Goal: Transaction & Acquisition: Purchase product/service

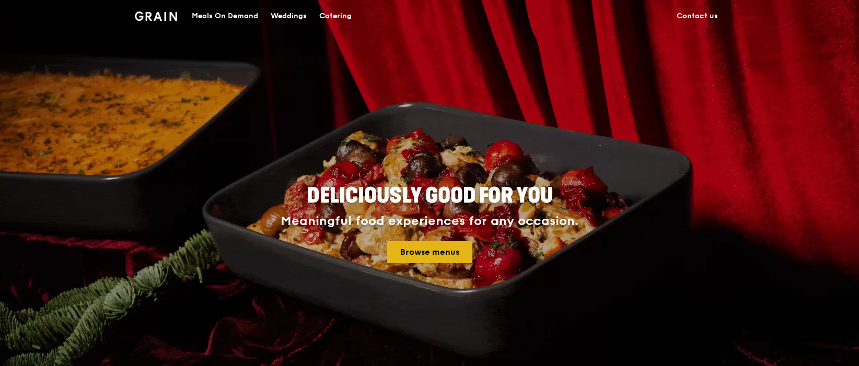
click at [424, 251] on link "Browse menus" at bounding box center [429, 252] width 85 height 22
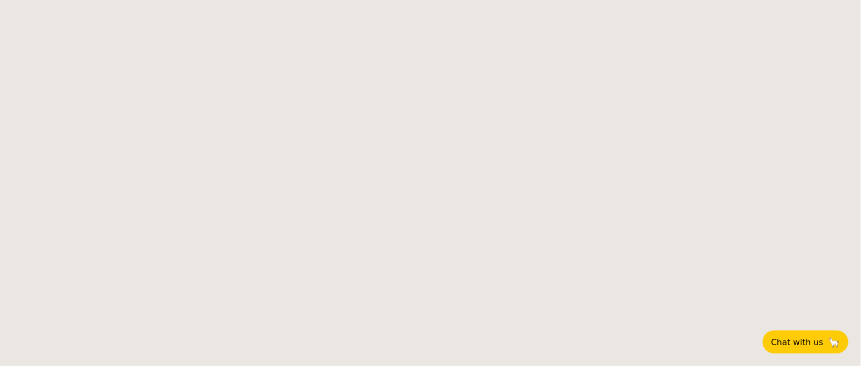
click at [122, 72] on body "Chat with us 🦙" at bounding box center [430, 183] width 861 height 366
click at [491, 88] on body "Chat with us 🦙" at bounding box center [430, 183] width 861 height 366
click at [455, 60] on body "Chat with us 🦙" at bounding box center [430, 183] width 861 height 366
